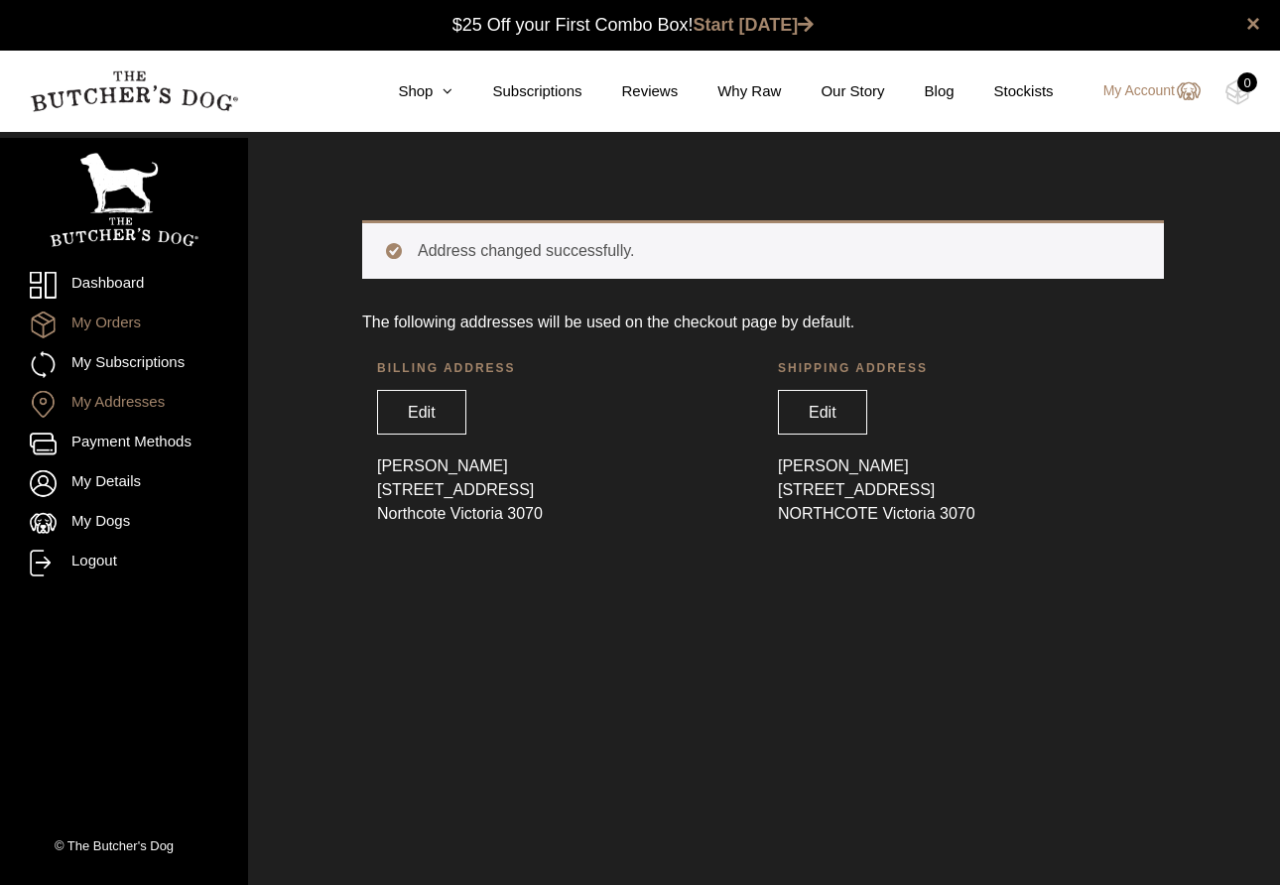
click at [98, 326] on link "My Orders" at bounding box center [124, 325] width 189 height 27
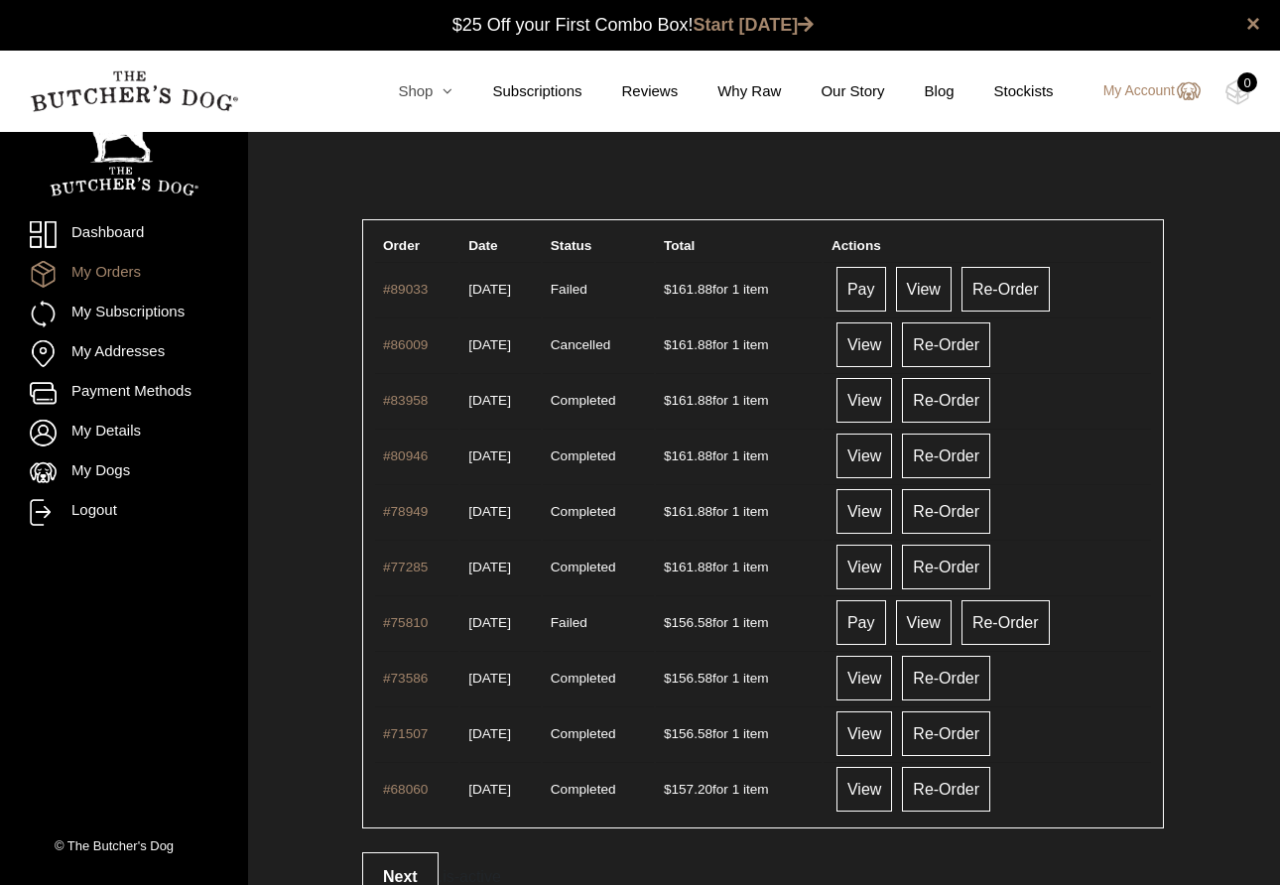
click at [410, 97] on link "Shop" at bounding box center [405, 91] width 94 height 23
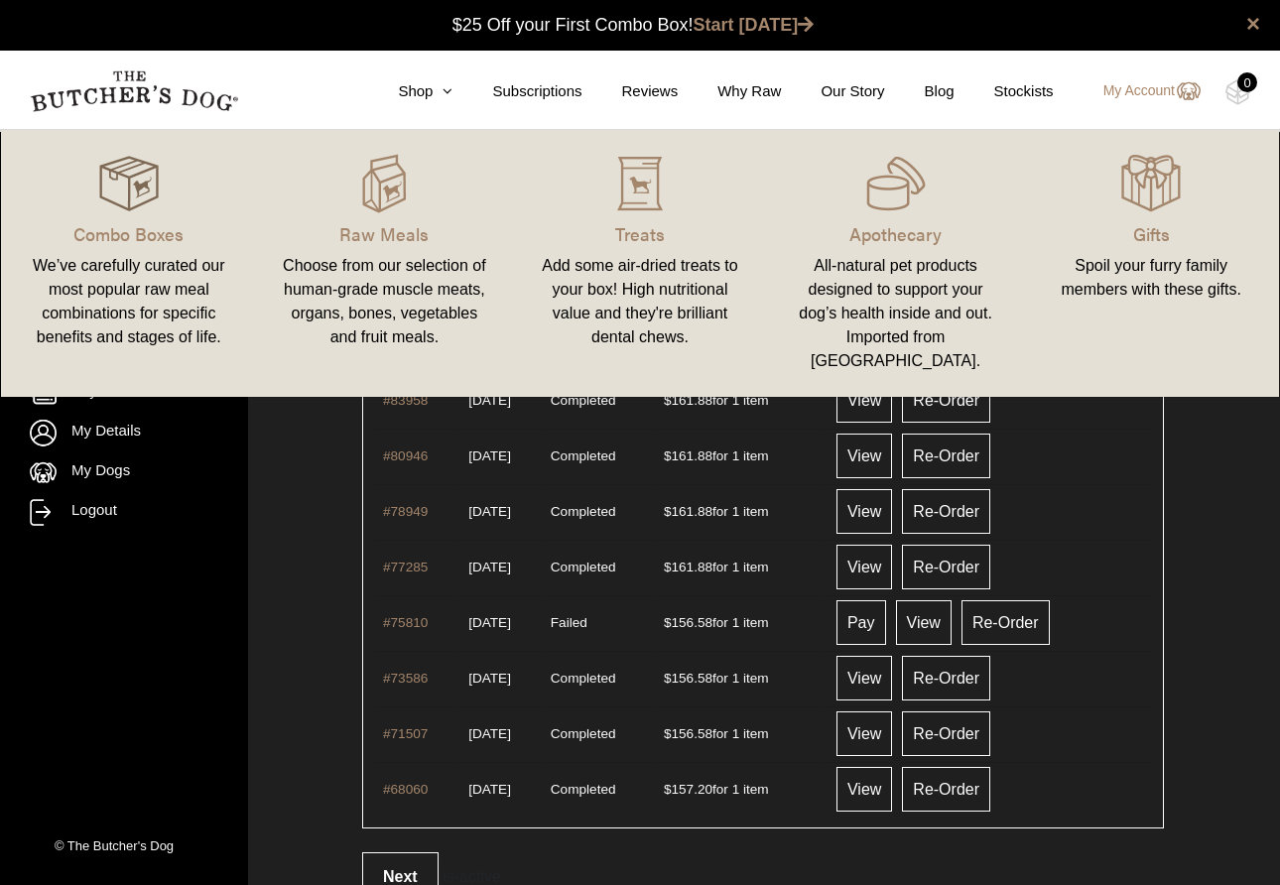
click at [113, 183] on img at bounding box center [129, 184] width 60 height 60
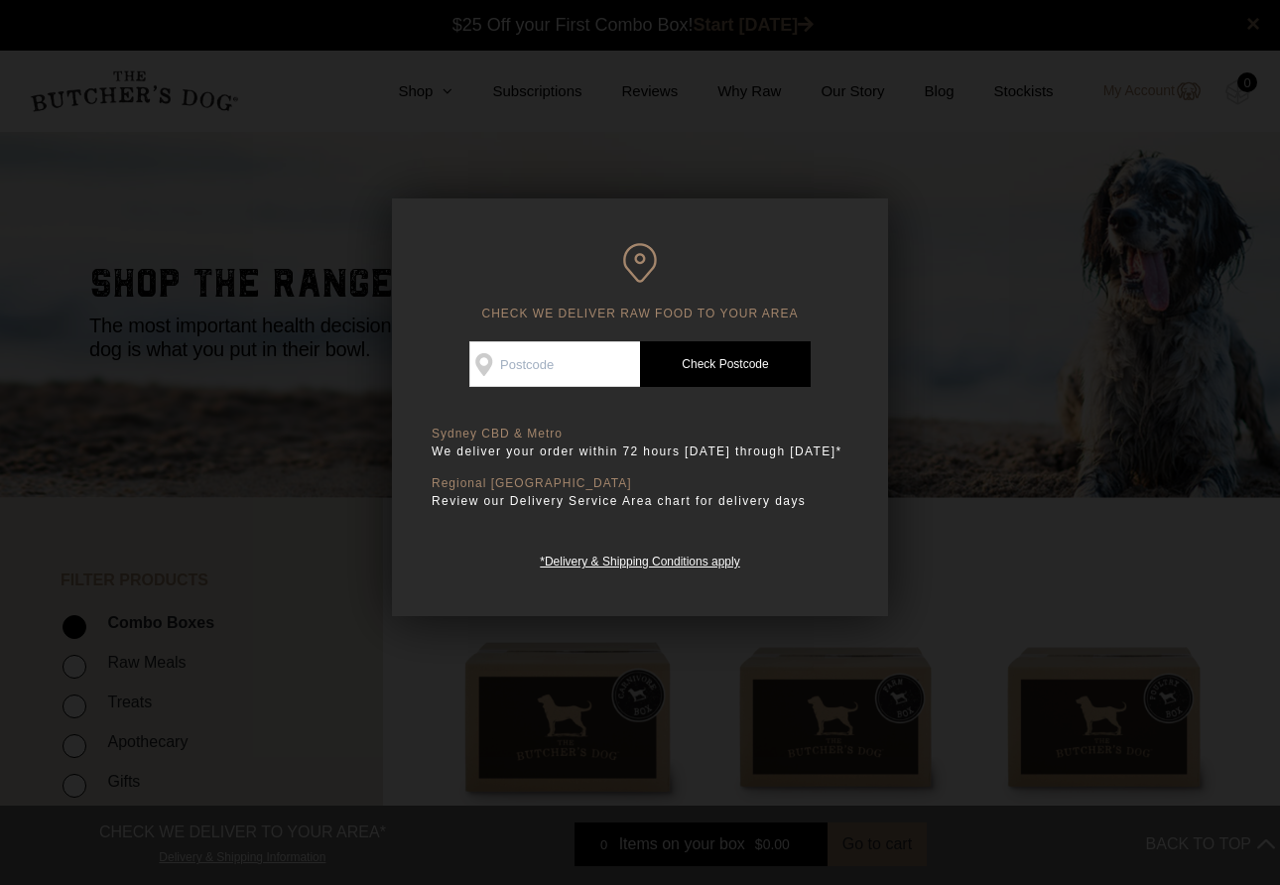
scroll to position [1, 0]
click at [553, 373] on input "Check Availability At" at bounding box center [554, 364] width 171 height 46
type input "3070"
click at [733, 358] on link "Check Postcode" at bounding box center [725, 364] width 171 height 46
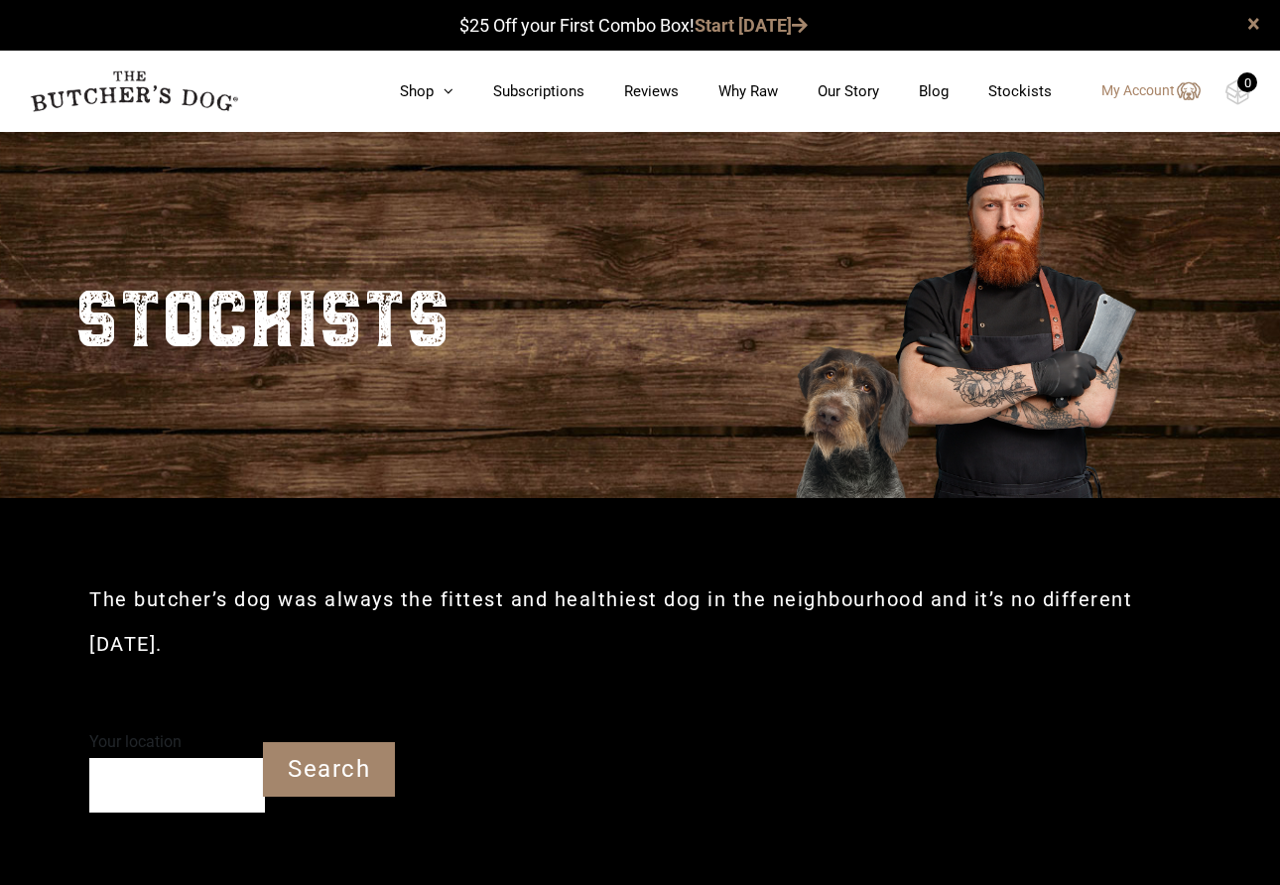
scroll to position [1, 0]
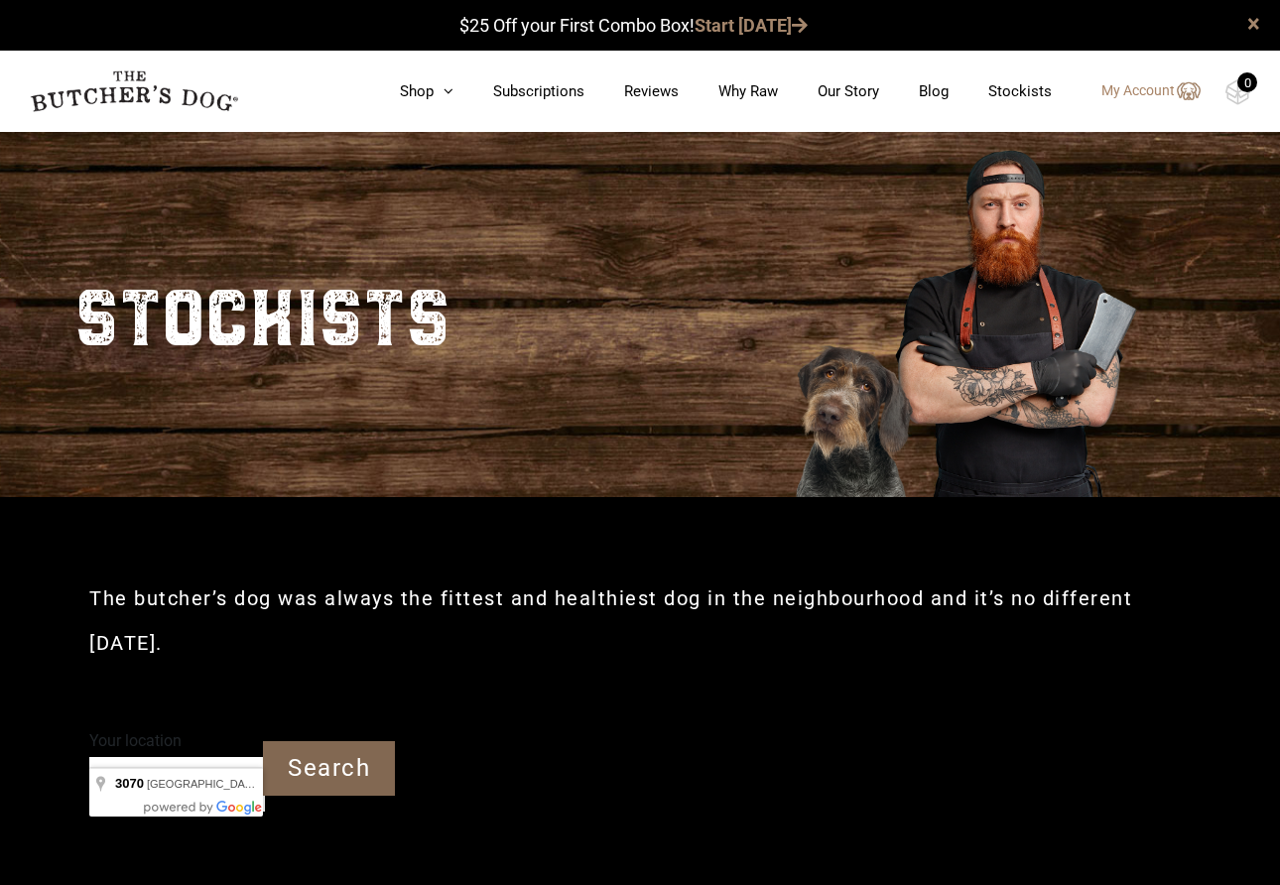
click at [317, 741] on input "Search" at bounding box center [329, 768] width 132 height 55
click at [320, 741] on input "Search" at bounding box center [329, 768] width 132 height 55
type input "Northcote VIC 3070"
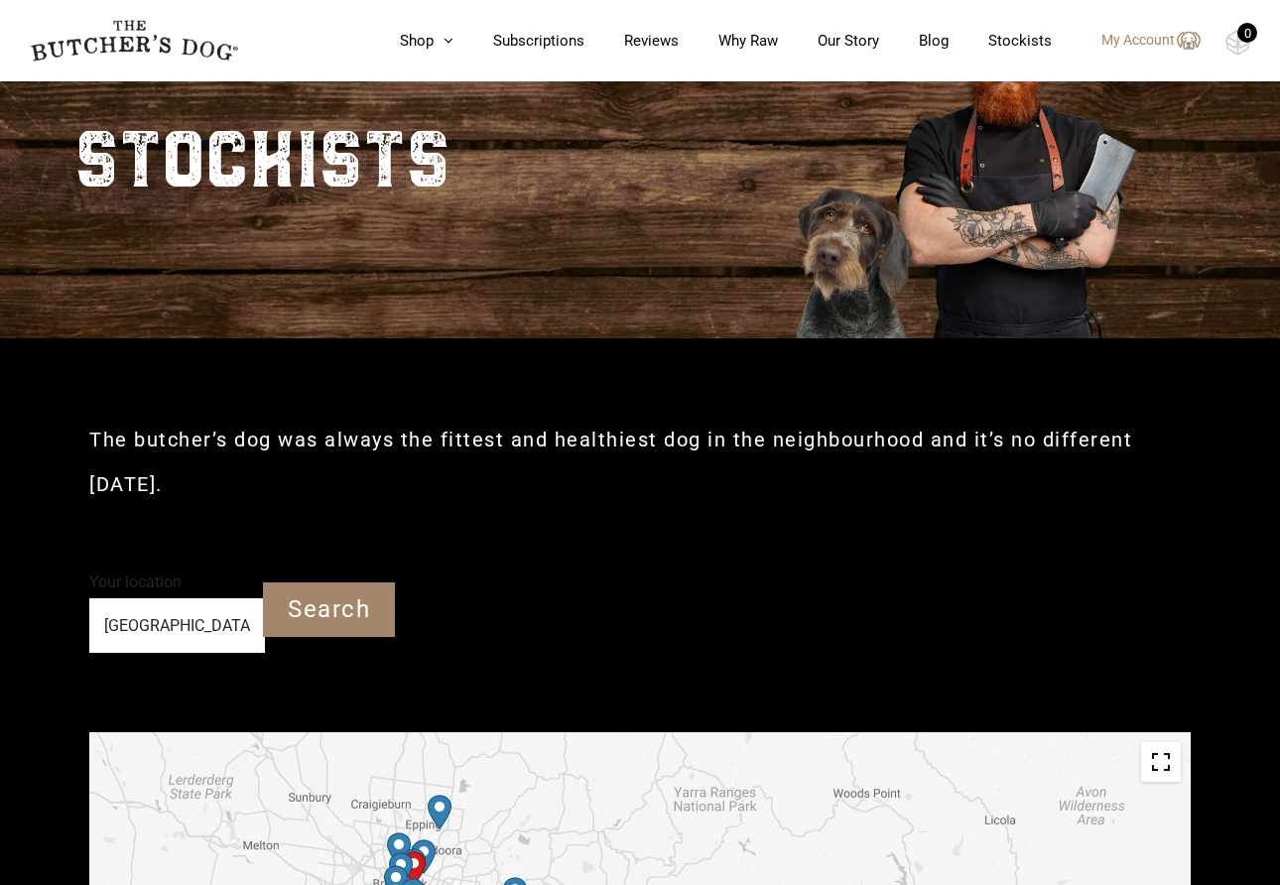
scroll to position [183, 0]
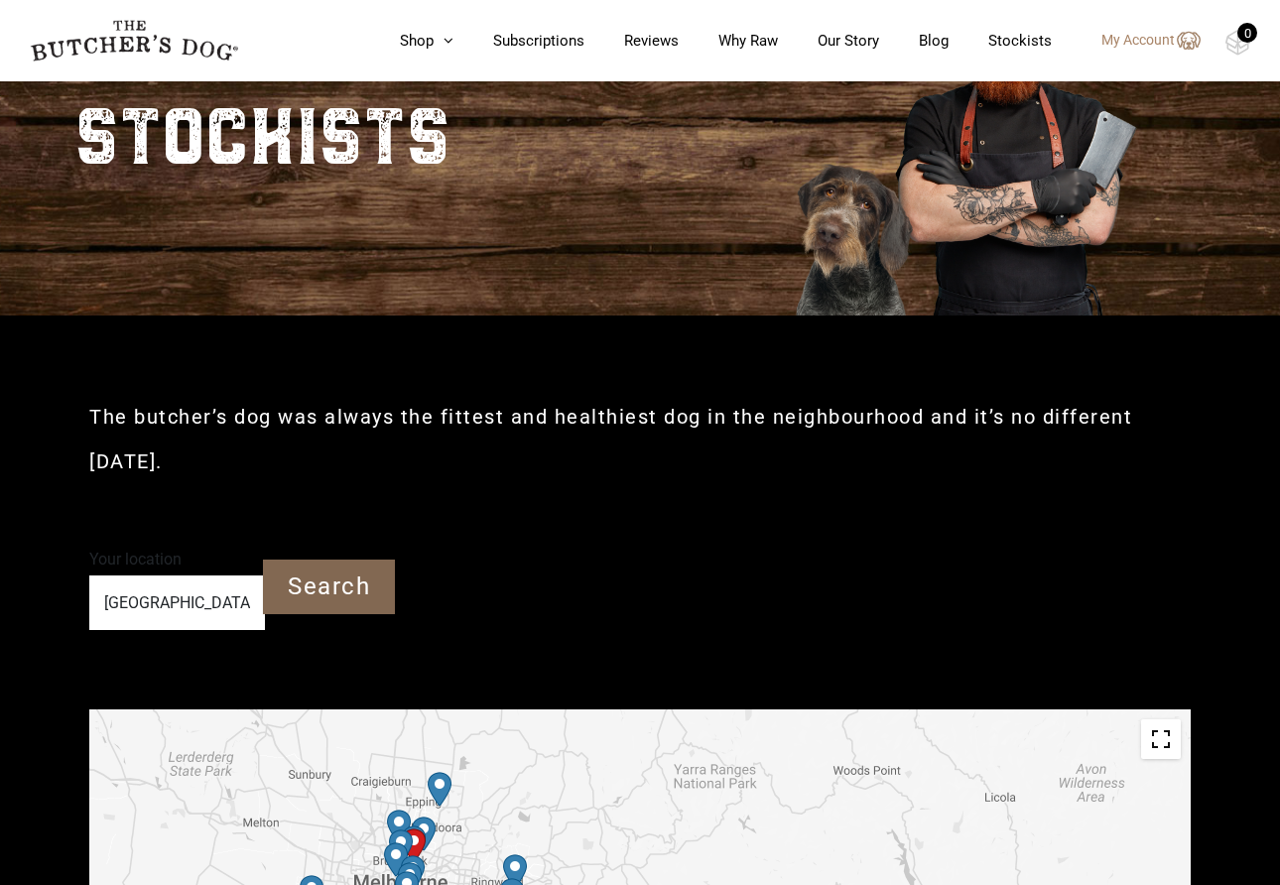
click at [288, 560] on input "Search" at bounding box center [329, 587] width 132 height 55
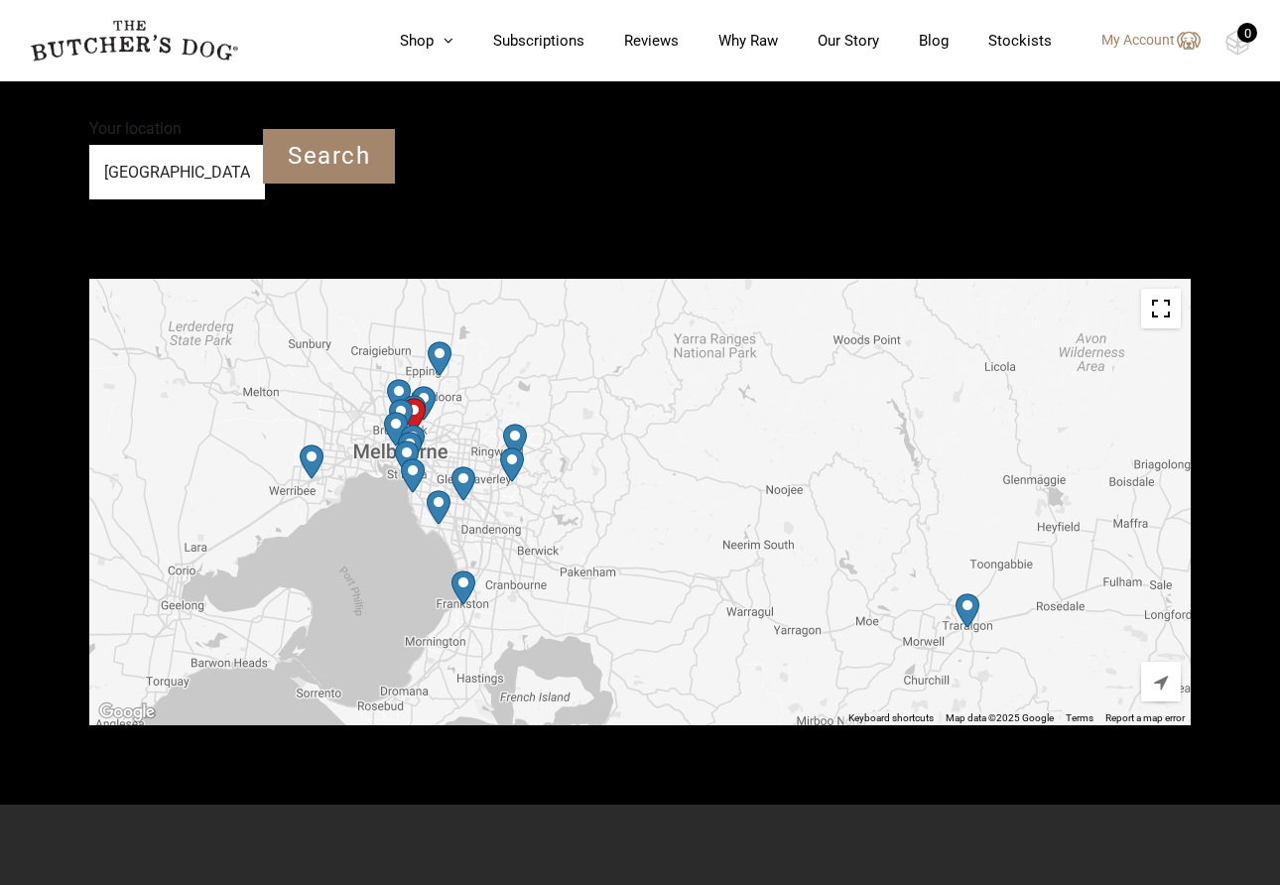
scroll to position [652, 0]
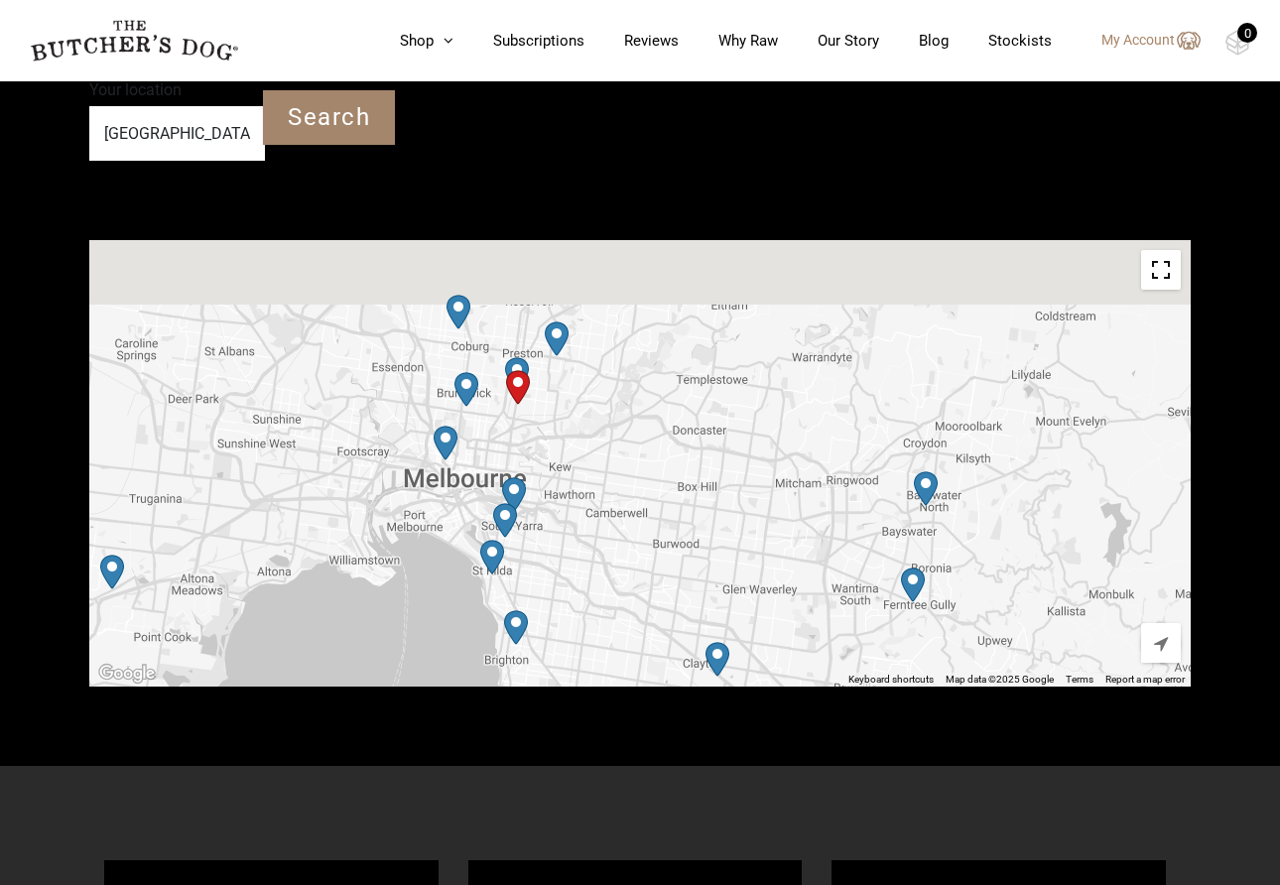
drag, startPoint x: 606, startPoint y: 317, endPoint x: 582, endPoint y: 461, distance: 145.8
click at [582, 461] on div "To navigate, press the arrow keys." at bounding box center [639, 463] width 1101 height 446
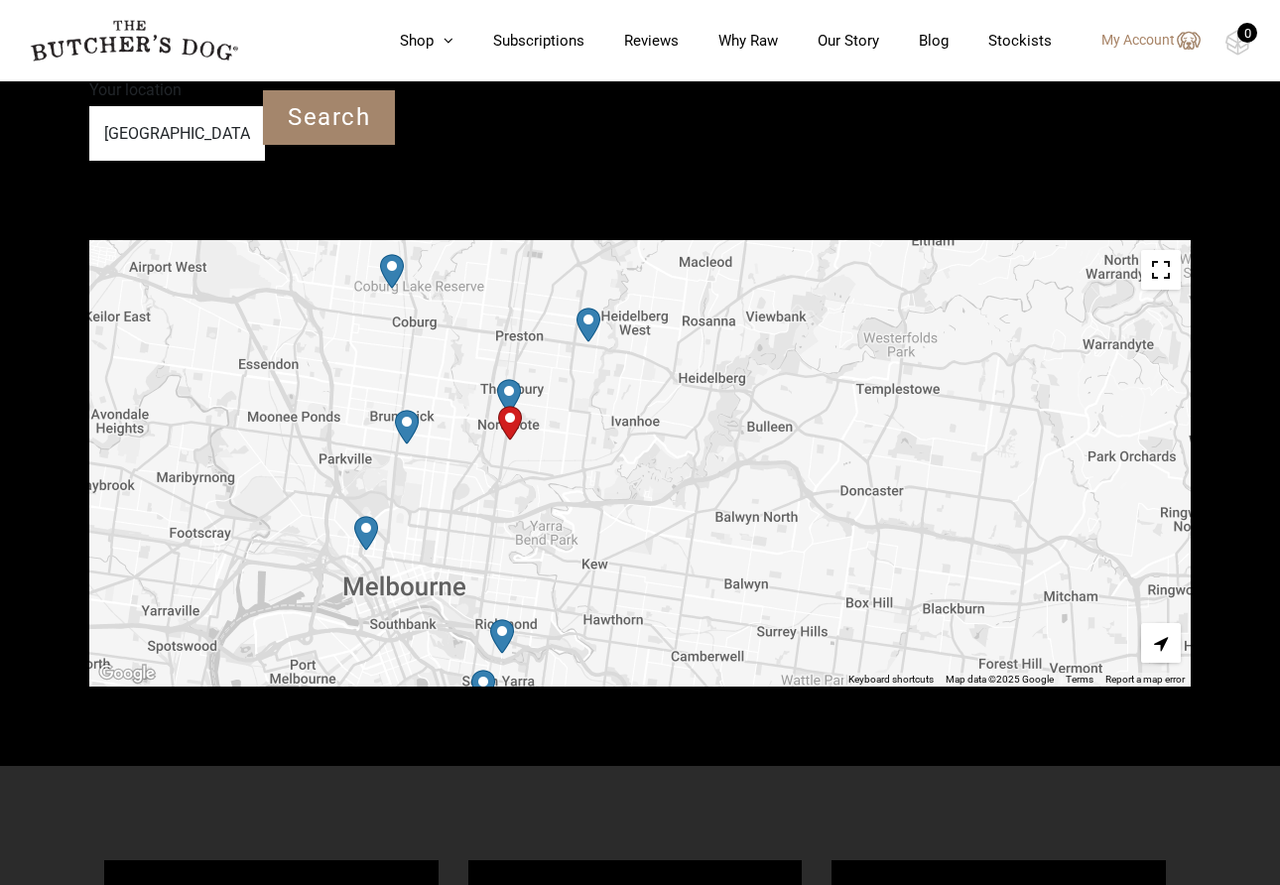
click at [508, 379] on img "Petbarn – Northcote" at bounding box center [509, 396] width 24 height 35
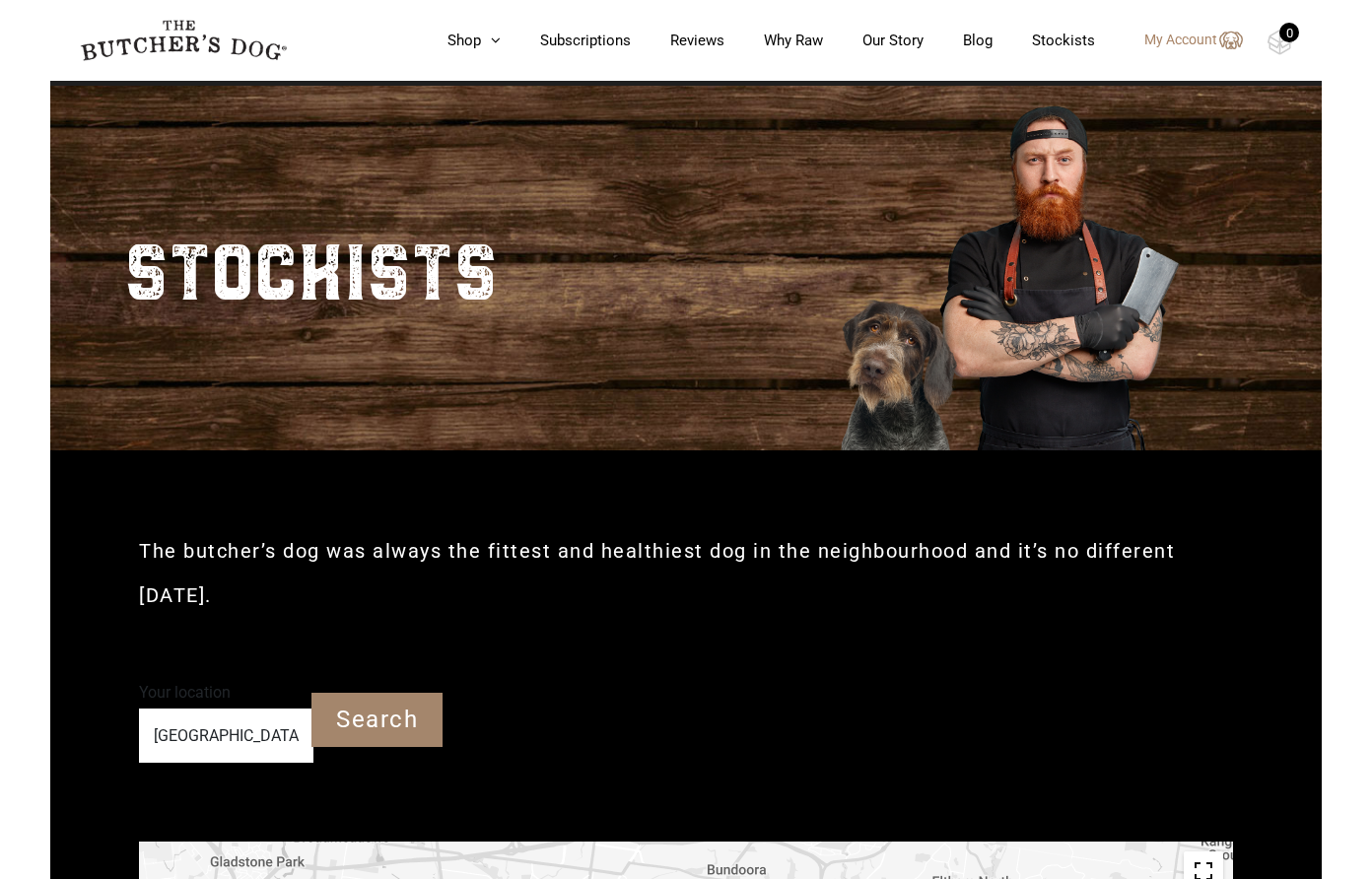
scroll to position [0, 0]
